Goal: Task Accomplishment & Management: Use online tool/utility

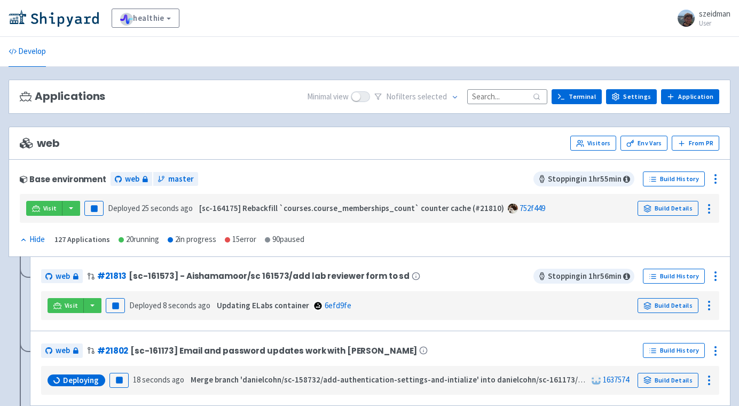
click at [520, 98] on input at bounding box center [507, 96] width 80 height 14
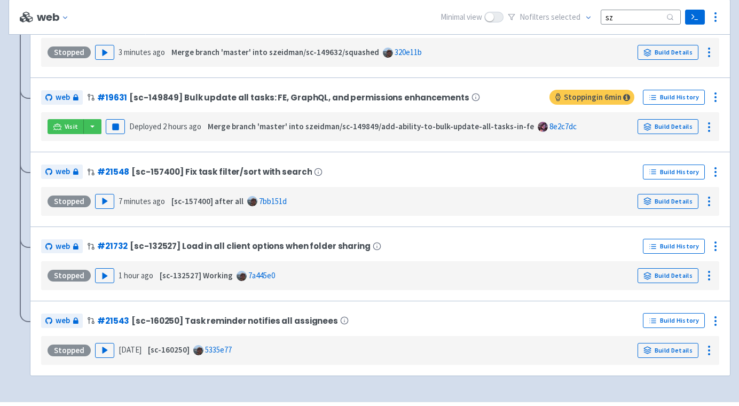
scroll to position [261, 0]
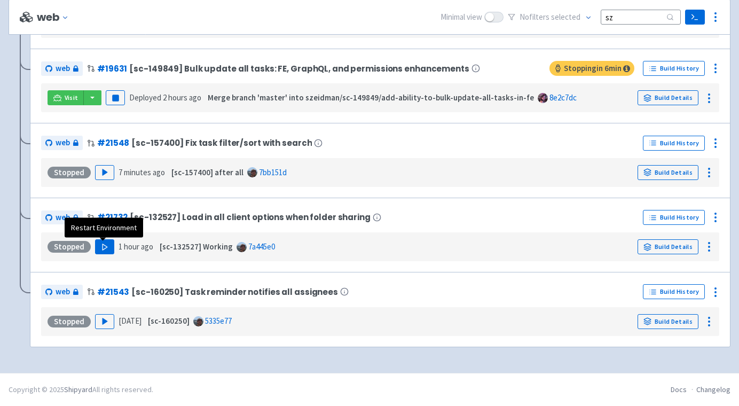
type input "sz"
click at [105, 247] on icon "button" at bounding box center [105, 247] width 8 height 8
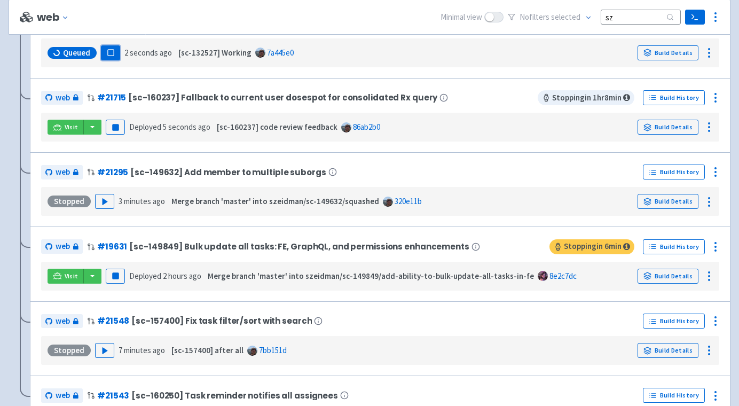
scroll to position [159, 0]
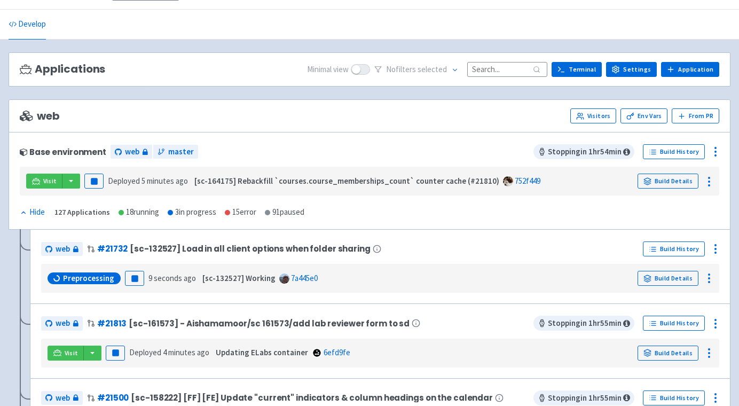
scroll to position [30, 0]
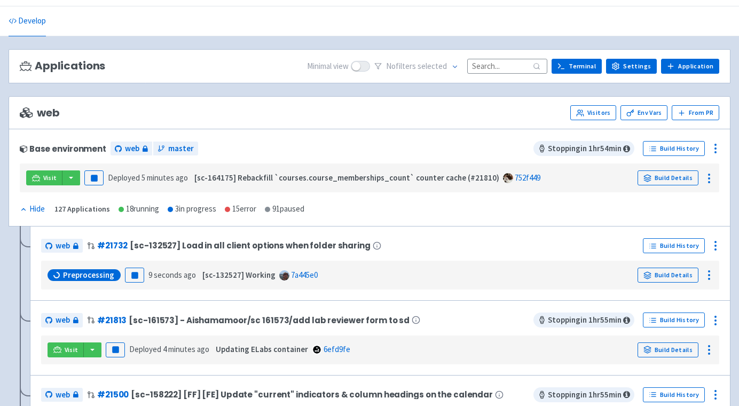
click at [67, 277] on span "Preprocessing" at bounding box center [88, 274] width 51 height 11
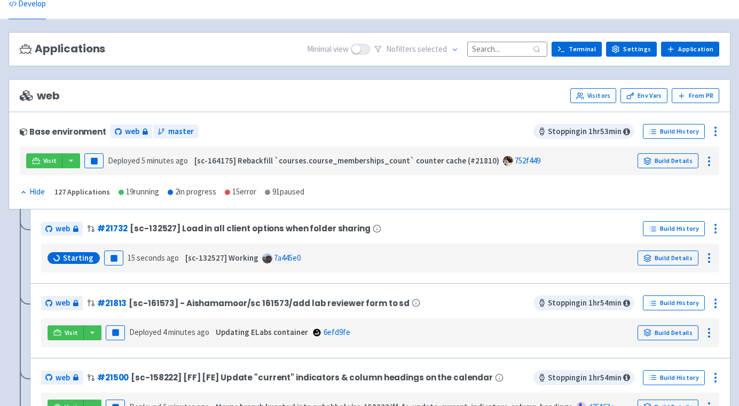
scroll to position [65, 0]
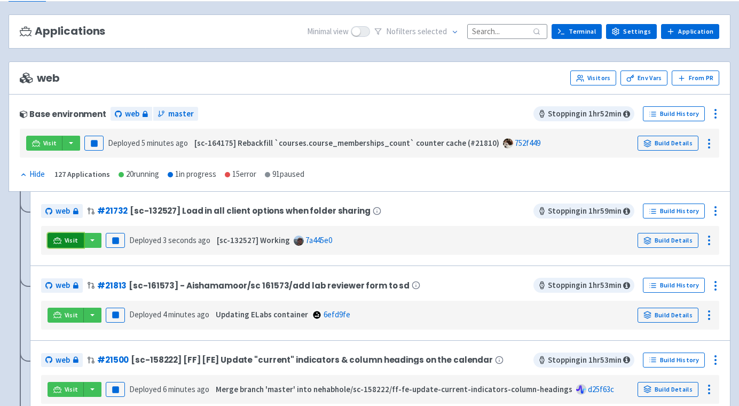
click at [62, 242] on link "Visit" at bounding box center [65, 240] width 36 height 15
